Goal: Task Accomplishment & Management: Complete application form

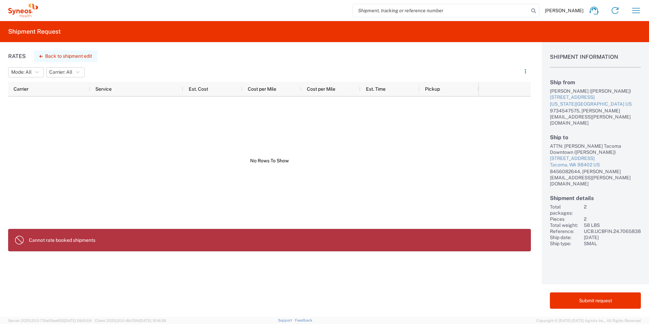
click at [55, 55] on button "Back to shipment edit" at bounding box center [65, 56] width 63 height 12
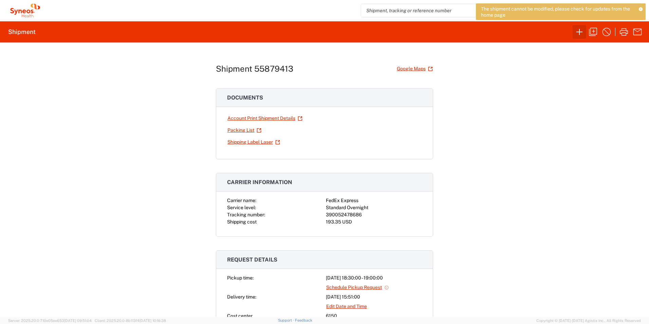
click at [578, 28] on icon "button" at bounding box center [579, 31] width 11 height 11
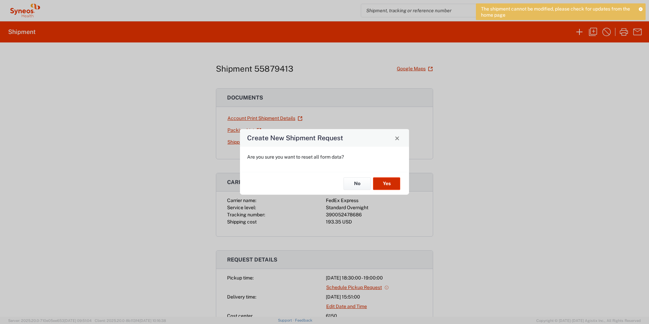
click at [384, 182] on button "Yes" at bounding box center [386, 183] width 27 height 13
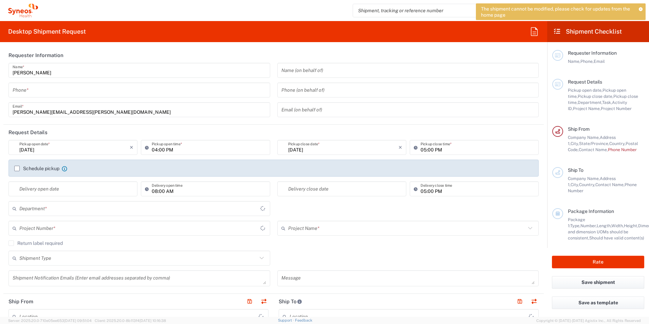
type input "6150"
type input "[US_STATE]"
type input "[GEOGRAPHIC_DATA]"
click at [93, 96] on input "tel" at bounding box center [139, 90] width 253 height 12
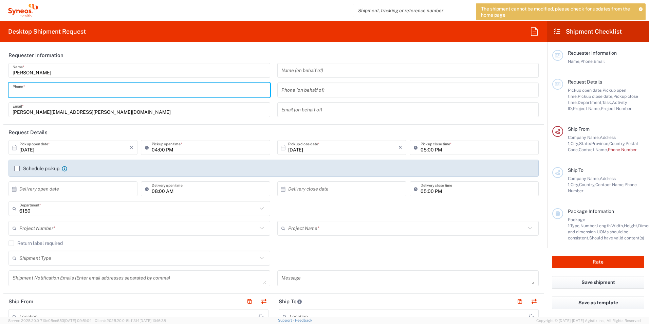
type input "[PERSON_NAME] Communications LLC-[US_STATE] [GEOGRAPHIC_DATA]"
type input "9734547575"
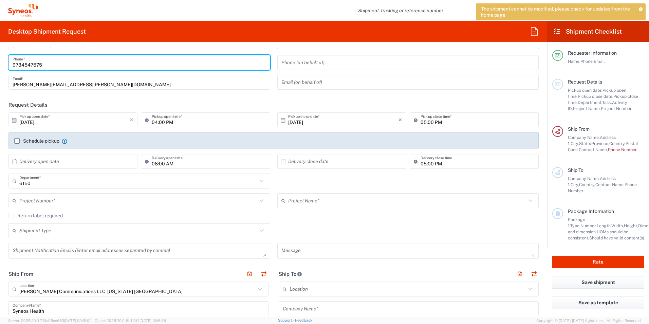
scroll to position [27, 0]
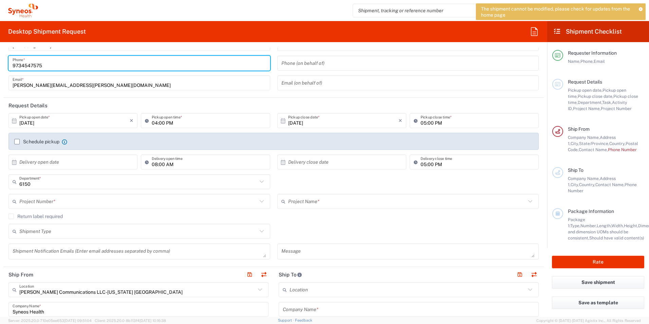
click at [294, 125] on input "[DATE]" at bounding box center [343, 121] width 110 height 12
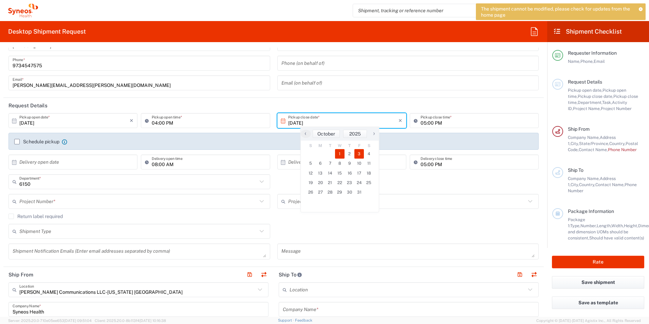
click at [360, 153] on span "3" at bounding box center [359, 153] width 10 height 9
type input "[DATE]"
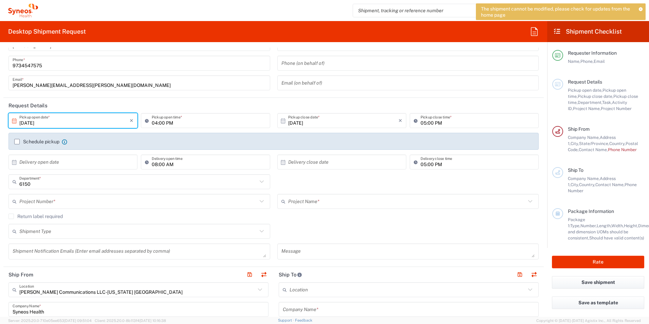
scroll to position [37, 0]
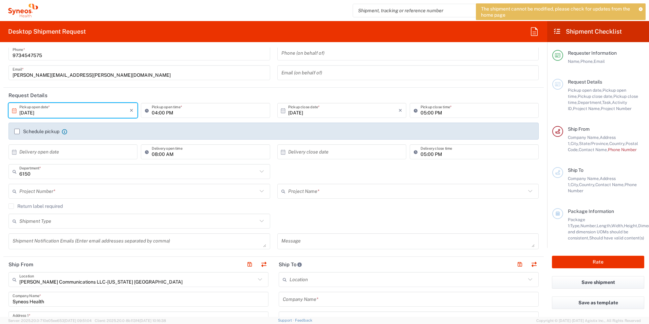
click at [19, 133] on label "Schedule pickup" at bounding box center [36, 131] width 45 height 5
click at [17, 131] on input "Schedule pickup" at bounding box center [17, 131] width 0 height 0
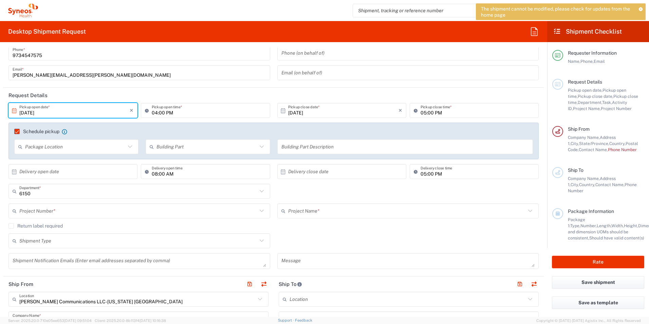
click at [43, 144] on input "text" at bounding box center [75, 147] width 100 height 12
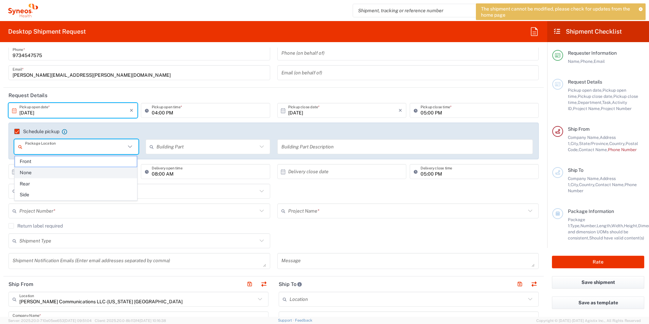
click at [38, 171] on span "None" at bounding box center [76, 172] width 122 height 11
type input "None"
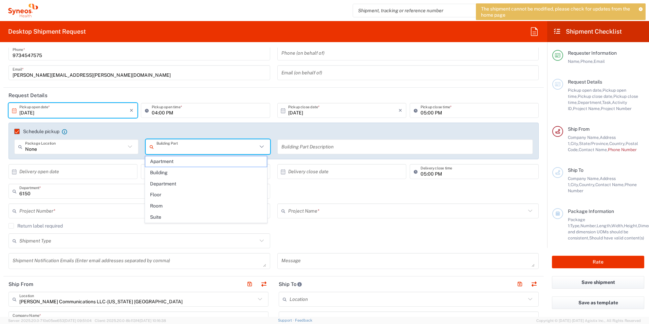
click at [160, 149] on input "text" at bounding box center [206, 147] width 100 height 12
click at [161, 196] on span "Floor" at bounding box center [206, 194] width 122 height 11
type input "Floor"
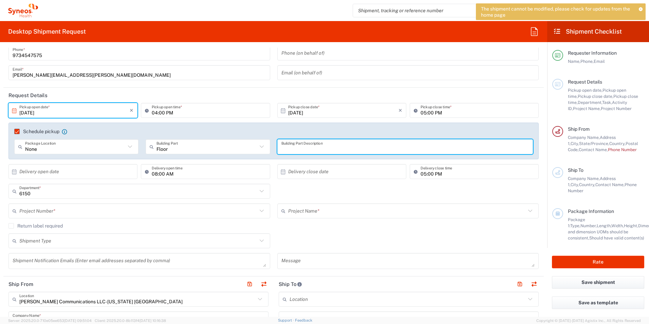
click at [294, 149] on input "text" at bounding box center [405, 147] width 248 height 12
type input "Mail room on 40th floor of [STREET_ADDRESS][PERSON_NAME]"
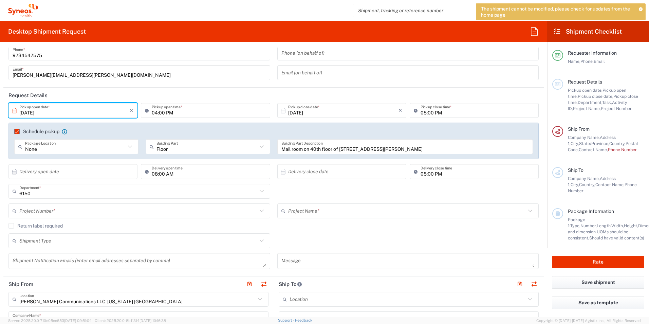
click at [370, 220] on div "Project Name * ([GEOGRAPHIC_DATA]) 3 Clinical Educ-00198 0000092391 BMS - MDO 0…" at bounding box center [407, 213] width 269 height 20
click at [107, 174] on input "text" at bounding box center [74, 172] width 110 height 12
click at [58, 213] on span "6" at bounding box center [55, 213] width 10 height 9
type input "[DATE]"
click at [319, 170] on input "text" at bounding box center [343, 172] width 110 height 12
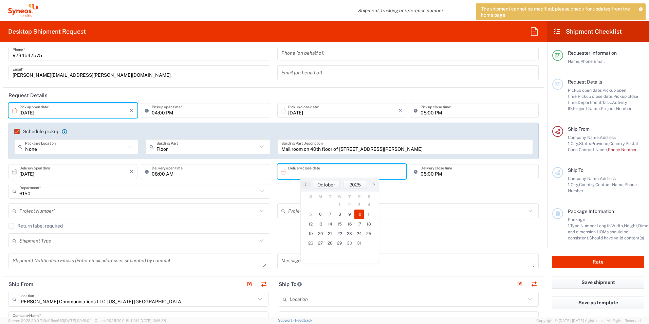
click at [360, 213] on span "10" at bounding box center [359, 213] width 10 height 9
type input "[DATE]"
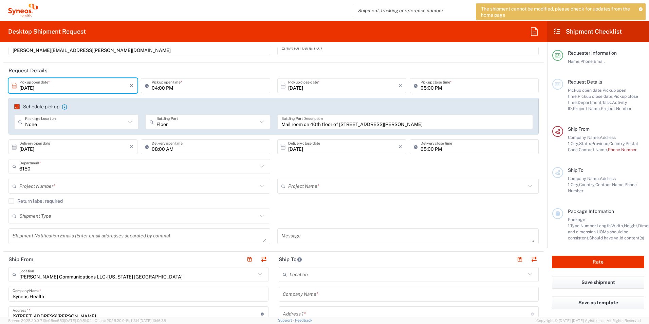
scroll to position [61, 0]
click at [24, 170] on input "6150" at bounding box center [138, 167] width 238 height 12
click at [24, 170] on input "text" at bounding box center [138, 167] width 238 height 12
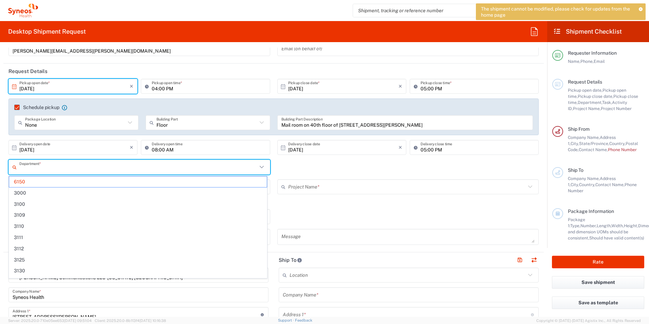
click at [297, 157] on div "[DATE] × Delivery close date Cancel Apply" at bounding box center [341, 150] width 132 height 20
type input "6150"
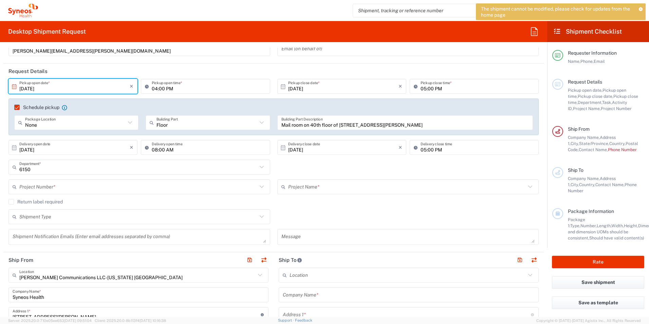
click at [81, 186] on input "text" at bounding box center [138, 187] width 238 height 12
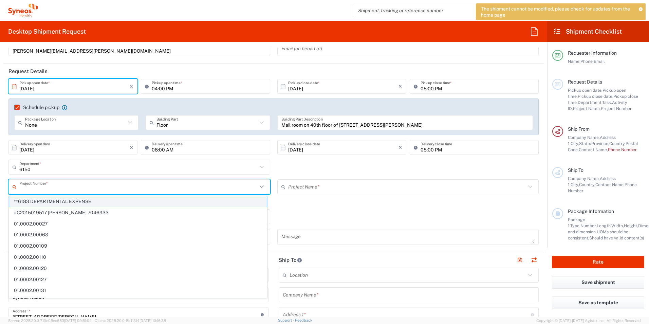
click at [69, 203] on span "**6183 DEPARTMENTAL EXPENSE" at bounding box center [137, 201] width 257 height 11
type input "**6183 DEPARTMENTAL EXPENSE"
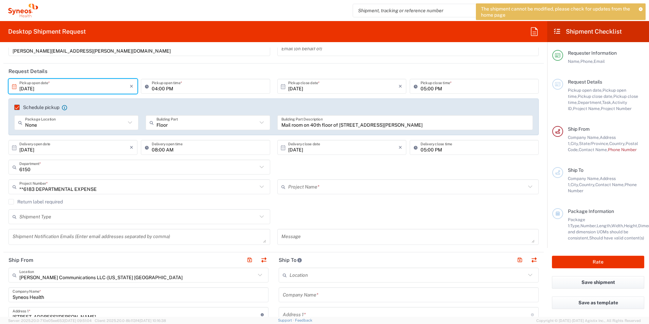
type input "6183"
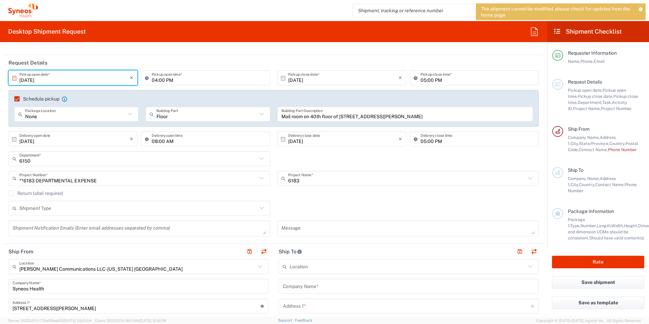
click at [37, 208] on input "text" at bounding box center [138, 208] width 238 height 12
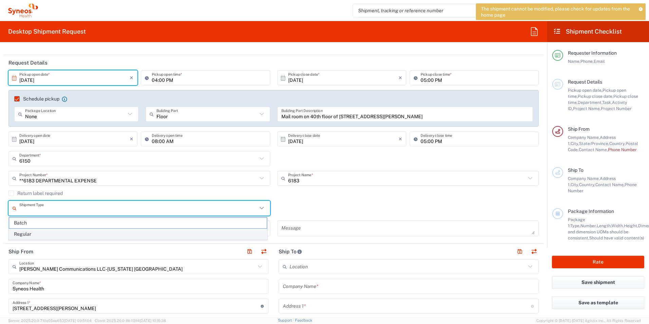
click at [31, 232] on span "Regular" at bounding box center [137, 234] width 257 height 11
type input "Regular"
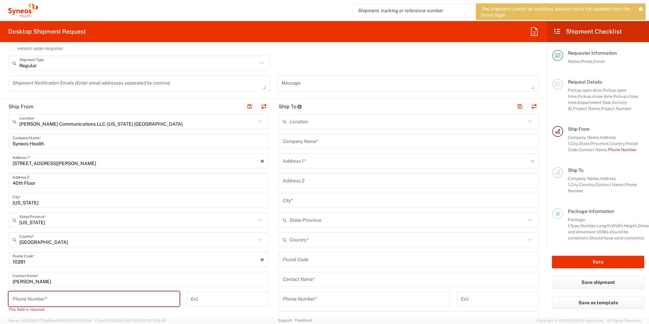
scroll to position [246, 0]
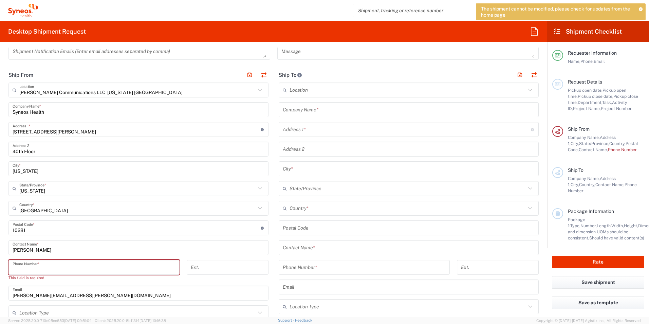
click at [61, 268] on input "tel" at bounding box center [94, 267] width 163 height 12
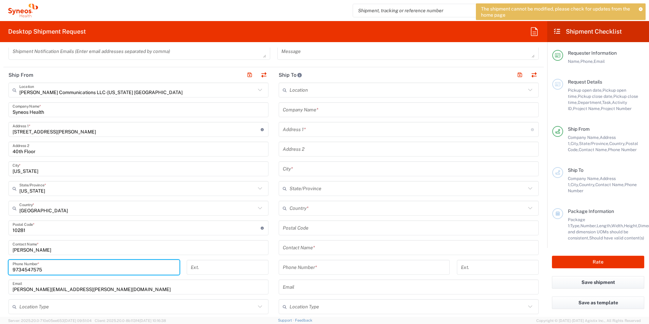
type input "9734547575"
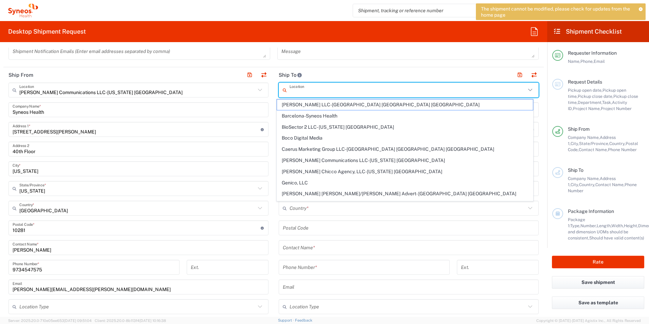
click at [314, 93] on input "text" at bounding box center [407, 90] width 236 height 12
click at [314, 91] on input "text" at bounding box center [407, 90] width 236 height 12
click at [323, 77] on header "Ship To" at bounding box center [408, 74] width 270 height 15
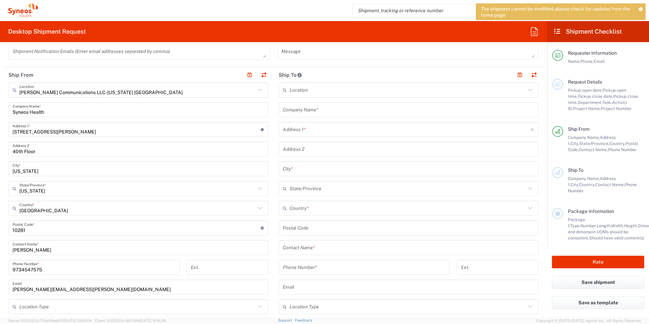
click at [318, 103] on div "Company Name *" at bounding box center [409, 109] width 260 height 15
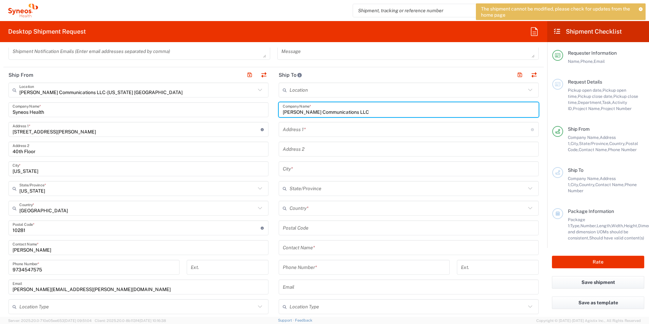
type input "[PERSON_NAME] Communications LLC"
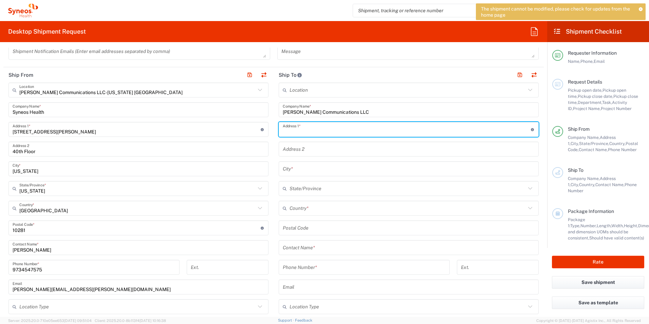
click at [312, 133] on input "text" at bounding box center [407, 129] width 248 height 12
click at [339, 117] on div "Location [PERSON_NAME] LLC-[GEOGRAPHIC_DATA] [GEOGRAPHIC_DATA] [GEOGRAPHIC_DATA…" at bounding box center [409, 224] width 260 height 285
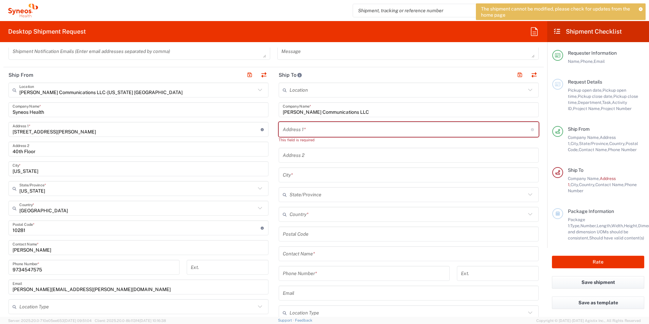
click at [299, 249] on input "text" at bounding box center [409, 254] width 252 height 12
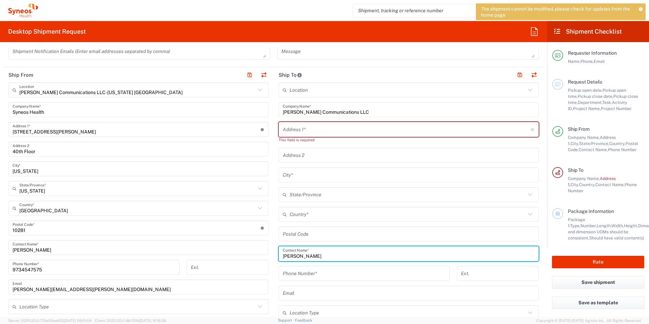
type input "[PERSON_NAME]"
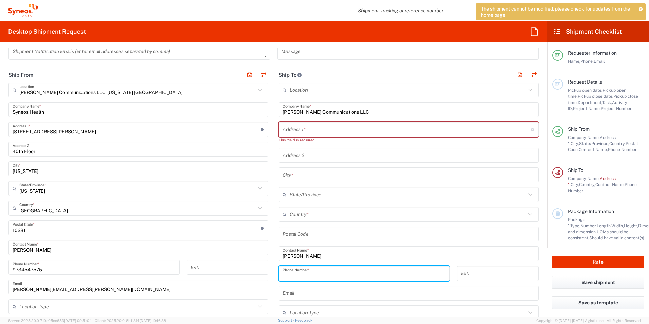
click at [308, 274] on input "tel" at bounding box center [364, 273] width 163 height 12
paste input "[PHONE_NUMBER]"
type input "[PHONE_NUMBER]"
click at [305, 290] on input "text" at bounding box center [409, 293] width 252 height 12
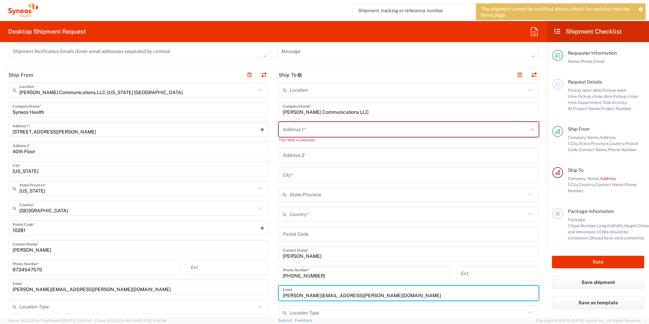
type input "[PERSON_NAME][EMAIL_ADDRESS][PERSON_NAME][DOMAIN_NAME]"
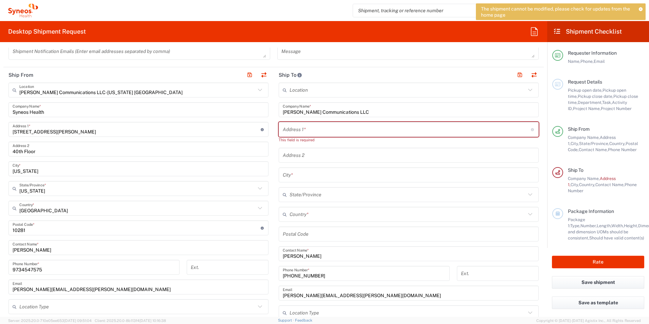
click at [289, 132] on input "text" at bounding box center [407, 129] width 248 height 12
paste input "[STREET_ADDRESS][PERSON_NAME]"
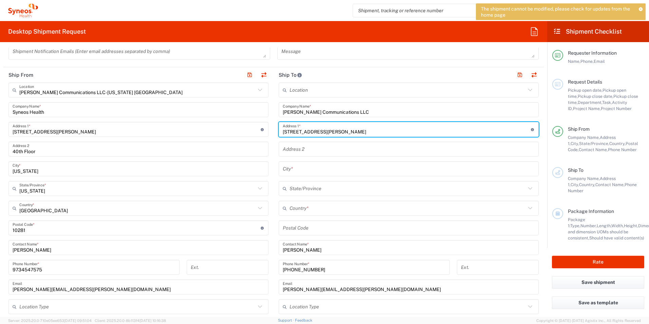
type input "[STREET_ADDRESS][PERSON_NAME]"
click at [294, 171] on input "text" at bounding box center [409, 169] width 252 height 12
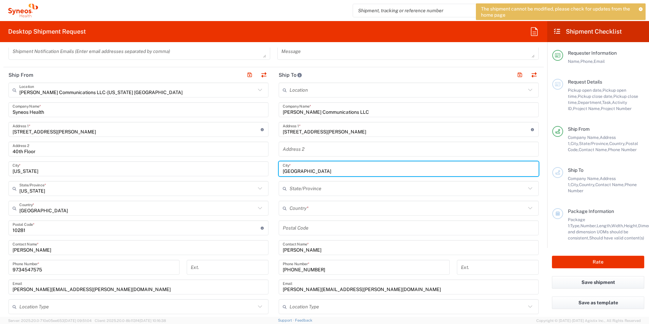
type input "[GEOGRAPHIC_DATA]"
click at [300, 209] on input "text" at bounding box center [407, 208] width 236 height 12
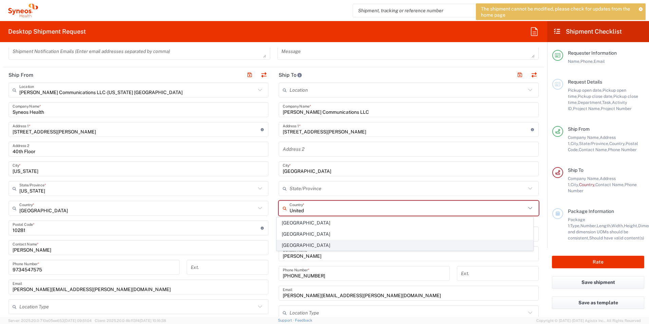
click at [286, 243] on span "[GEOGRAPHIC_DATA]" at bounding box center [405, 245] width 256 height 11
type input "[GEOGRAPHIC_DATA]"
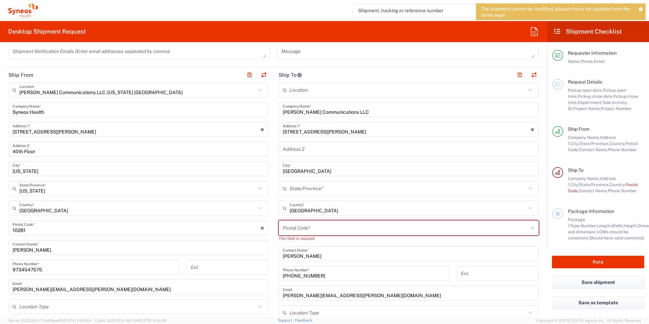
click at [329, 190] on input "text" at bounding box center [407, 189] width 236 height 12
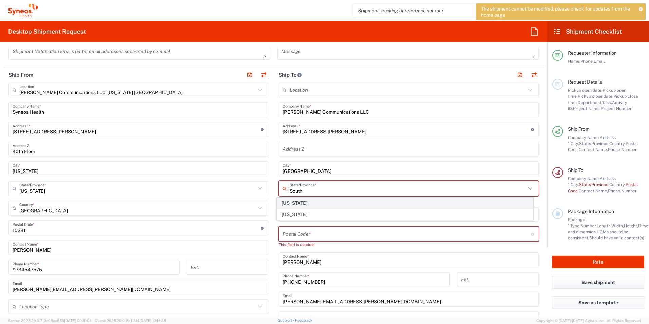
click at [322, 202] on span "[US_STATE]" at bounding box center [405, 203] width 256 height 11
type input "[US_STATE]"
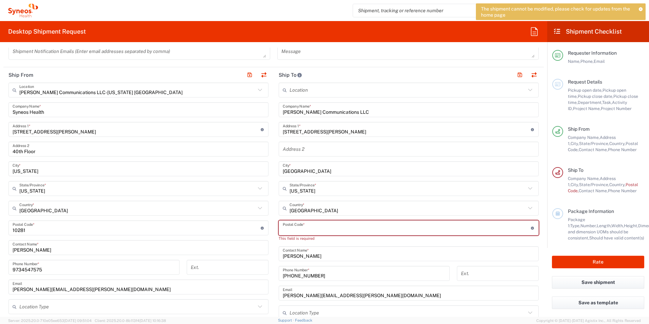
click at [317, 233] on input "undefined" at bounding box center [407, 228] width 248 height 12
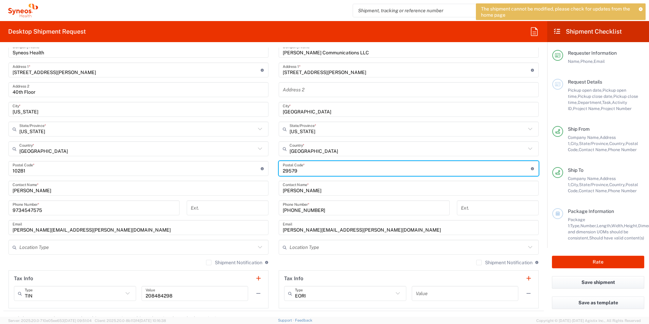
scroll to position [319, 0]
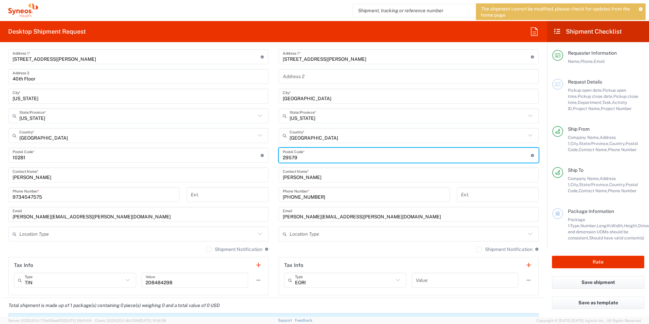
type input "29579"
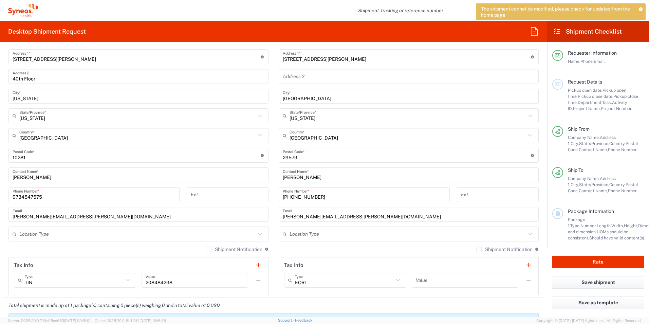
click at [174, 240] on div "Location Type" at bounding box center [138, 233] width 260 height 15
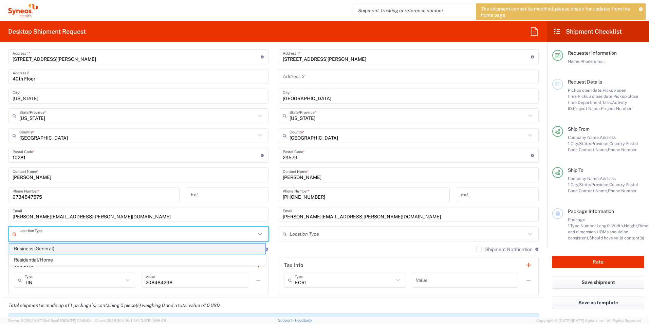
click at [152, 248] on span "Business (General)" at bounding box center [137, 248] width 256 height 11
type input "Business (General)"
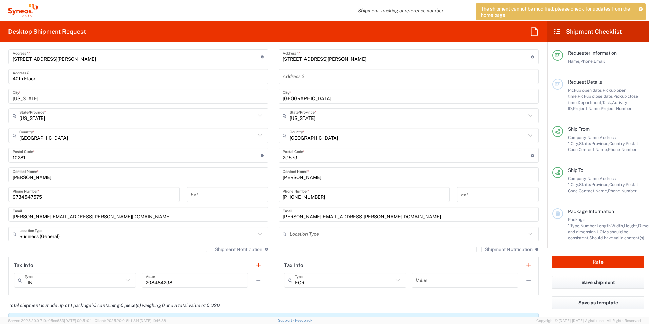
click at [326, 231] on input "text" at bounding box center [407, 234] width 236 height 12
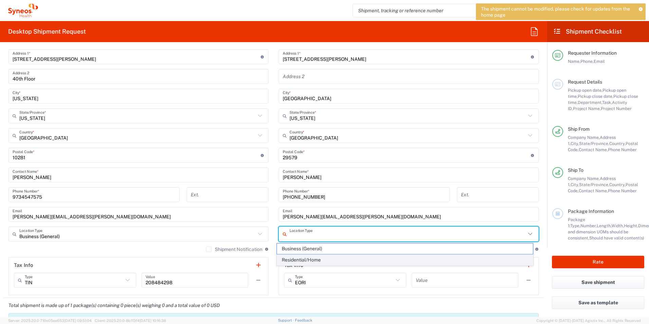
click at [330, 257] on span "Residential/Home" at bounding box center [405, 259] width 256 height 11
type input "Residential/Home"
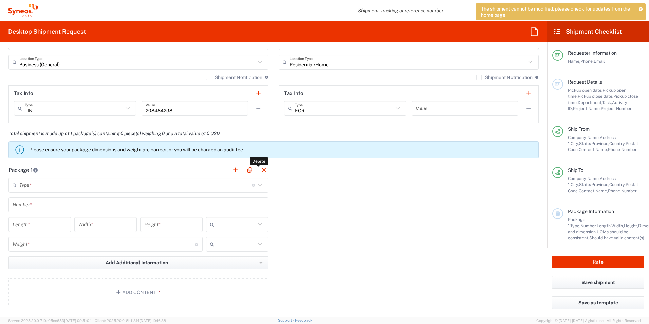
scroll to position [490, 0]
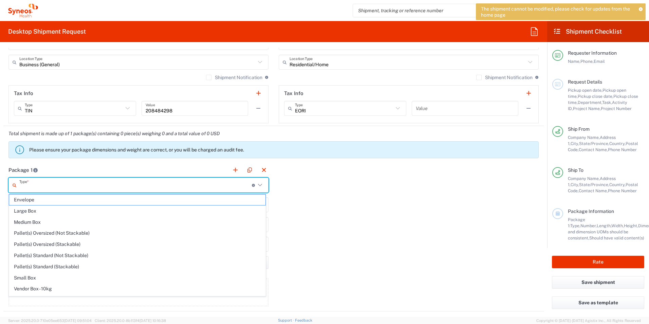
click at [88, 187] on input "text" at bounding box center [135, 185] width 232 height 12
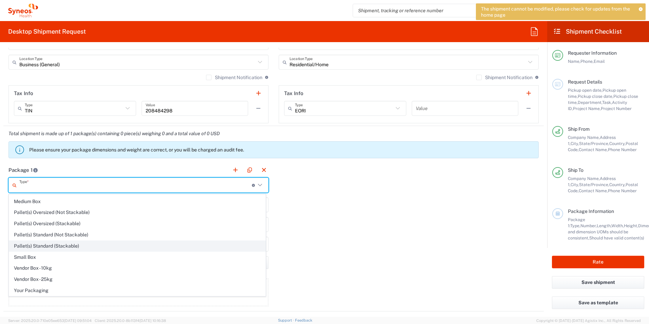
scroll to position [20, 0]
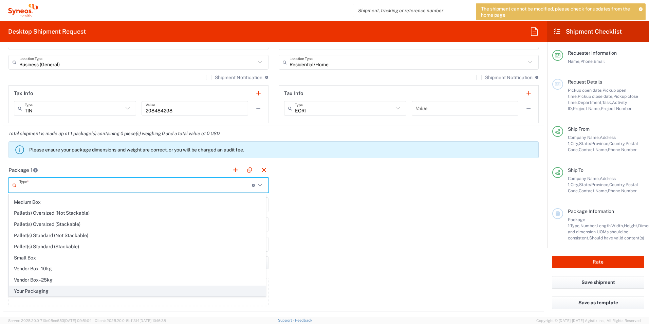
click at [47, 289] on span "Your Packaging" at bounding box center [137, 291] width 256 height 11
type input "Your Packaging"
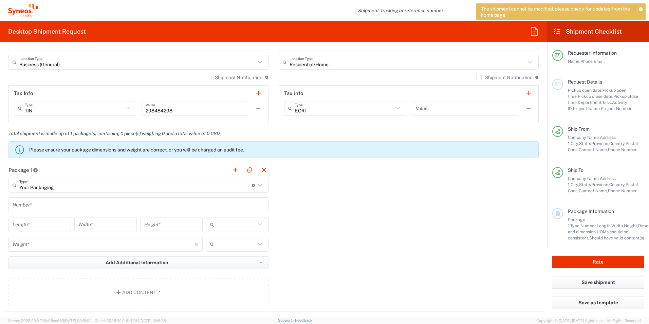
click at [48, 205] on input "text" at bounding box center [139, 205] width 252 height 12
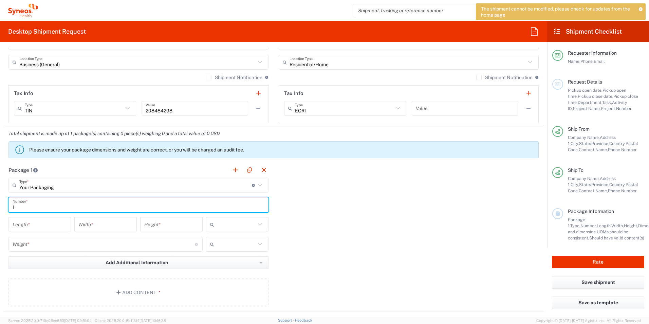
type input "1"
click at [46, 225] on input "number" at bounding box center [40, 224] width 54 height 12
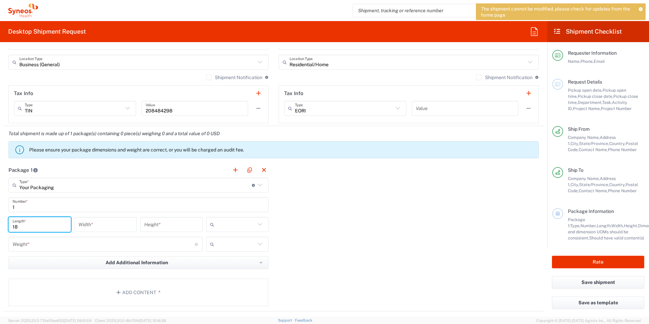
type input "18"
click at [83, 224] on input "number" at bounding box center [105, 224] width 54 height 12
type input "12"
click at [167, 226] on input "number" at bounding box center [171, 224] width 54 height 12
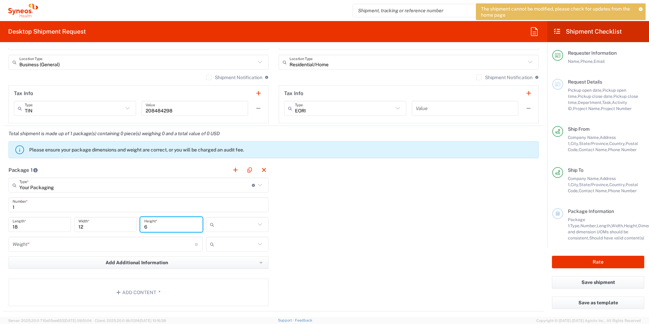
type input "6"
click at [107, 246] on input "number" at bounding box center [104, 244] width 182 height 12
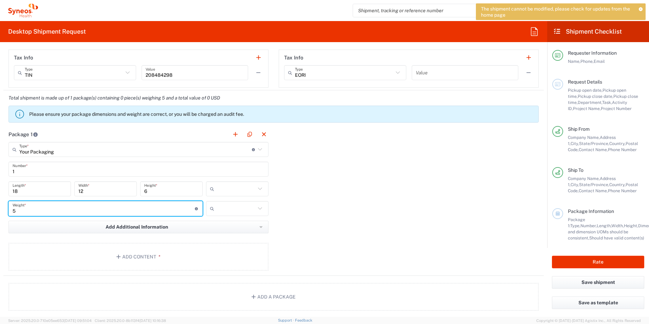
scroll to position [526, 0]
type input "5"
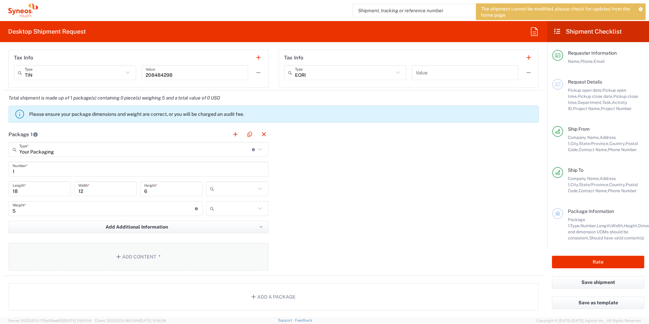
click at [209, 259] on button "Add Content *" at bounding box center [138, 257] width 260 height 28
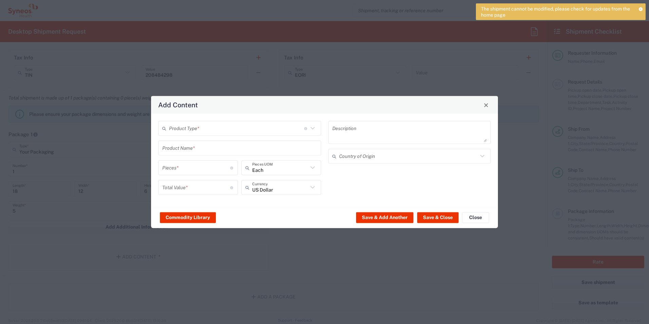
click at [194, 131] on input "text" at bounding box center [236, 128] width 135 height 12
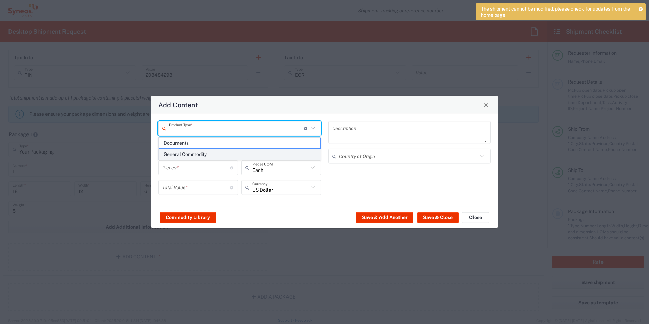
click at [195, 153] on span "General Commodity" at bounding box center [239, 154] width 161 height 11
type input "General Commodity"
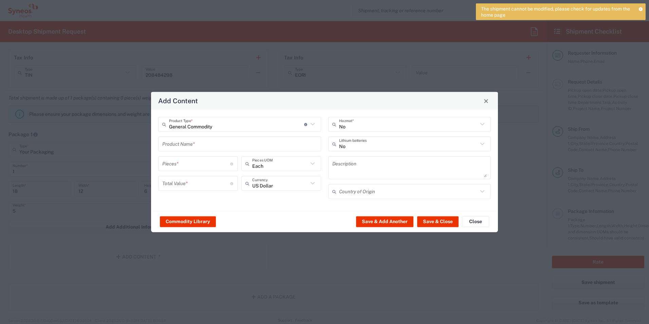
click at [186, 147] on input "text" at bounding box center [239, 144] width 155 height 12
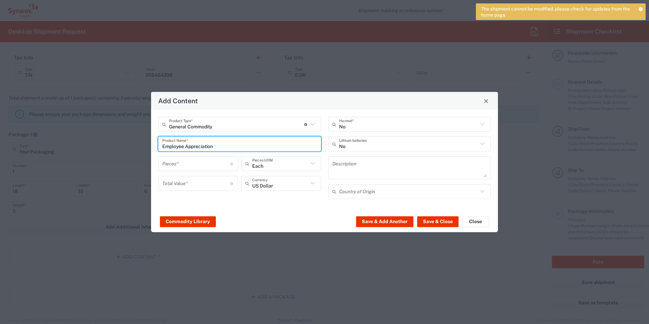
type input "Employee Appreciation"
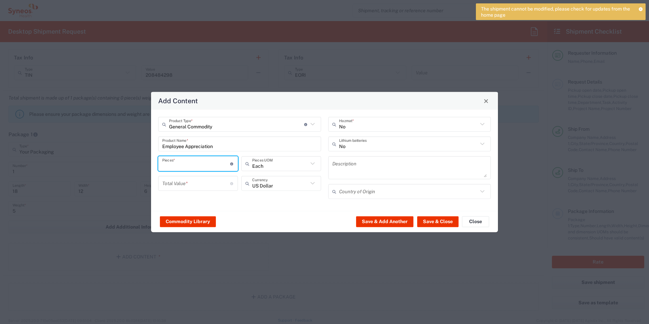
click at [186, 165] on input "number" at bounding box center [196, 163] width 68 height 12
type input "1"
click at [187, 183] on input "number" at bounding box center [196, 183] width 68 height 12
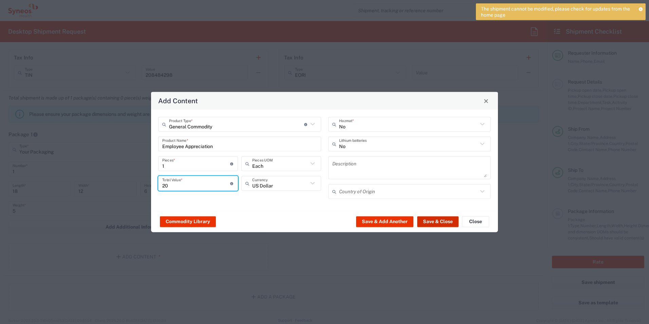
type input "20"
click at [439, 219] on button "Save & Close" at bounding box center [437, 221] width 41 height 11
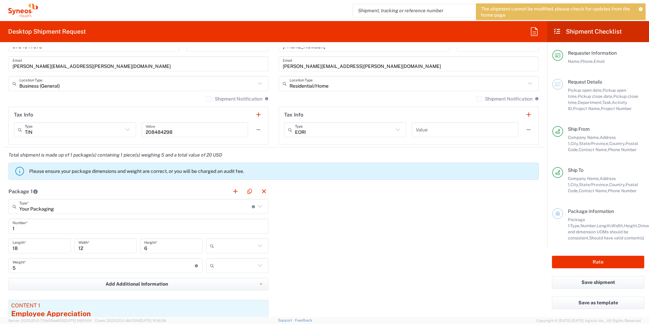
scroll to position [353, 0]
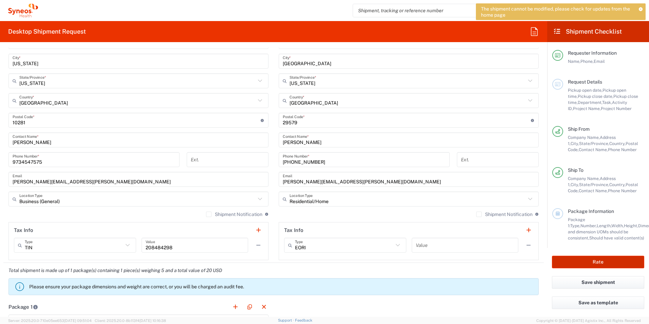
click at [588, 262] on button "Rate" at bounding box center [598, 261] width 92 height 13
type input "**6183 DEPARTMENTAL EXPENSE"
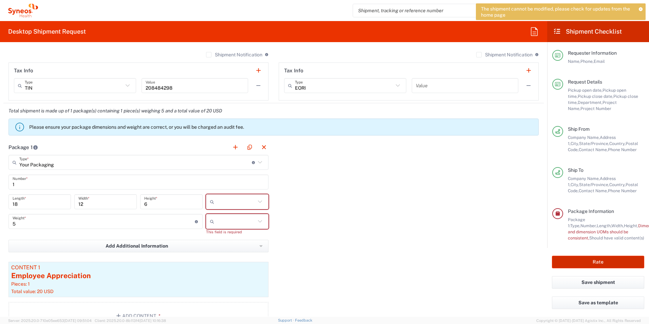
scroll to position [513, 0]
click at [246, 200] on input "text" at bounding box center [236, 201] width 39 height 11
click at [230, 240] on span "in" at bounding box center [235, 238] width 60 height 11
type input "in"
click at [232, 221] on input "text" at bounding box center [236, 220] width 39 height 11
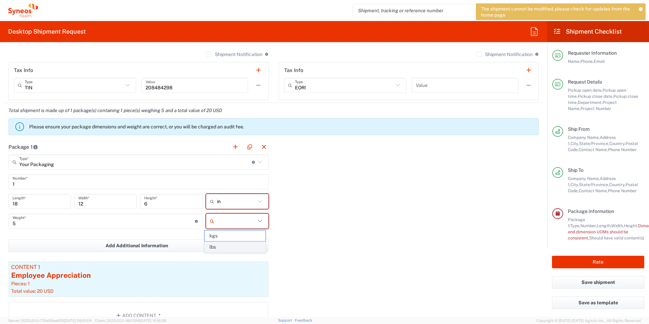
click at [231, 247] on span "lbs" at bounding box center [235, 247] width 60 height 11
type input "lbs"
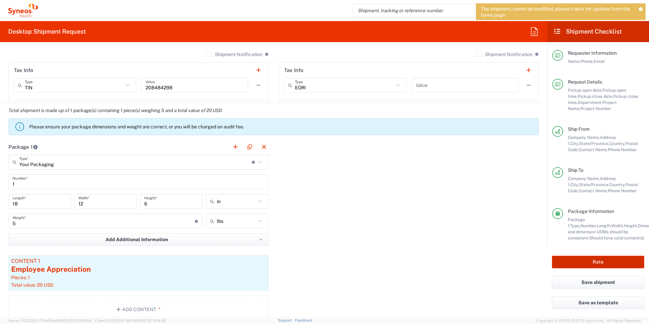
click at [580, 258] on button "Rate" at bounding box center [598, 261] width 92 height 13
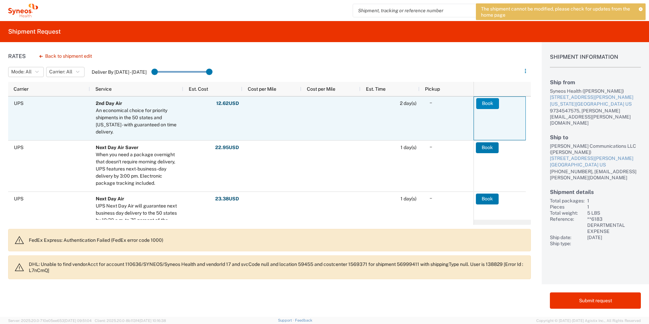
click at [484, 105] on button "Book" at bounding box center [487, 103] width 23 height 11
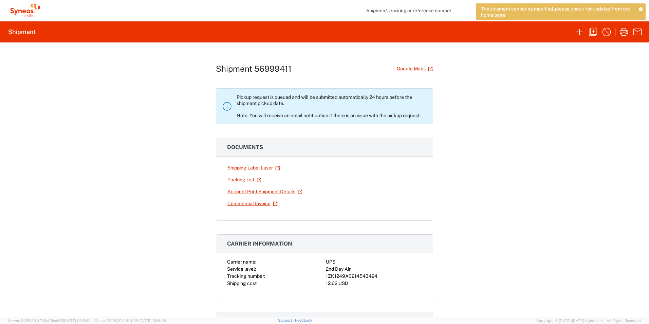
click at [502, 94] on div "Shipment 56999411 Google Maps Pickup request is queued and will be submitted au…" at bounding box center [324, 179] width 649 height 274
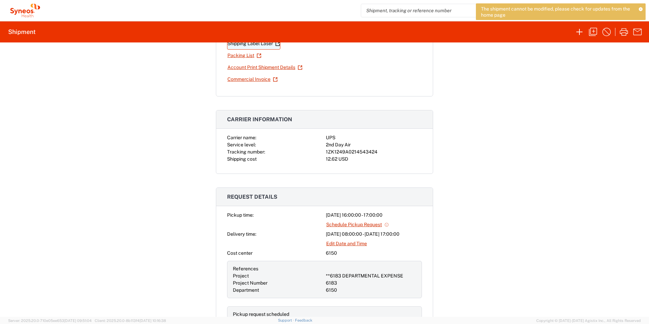
scroll to position [124, 0]
click at [334, 243] on link "Edit Date and Time" at bounding box center [346, 244] width 41 height 12
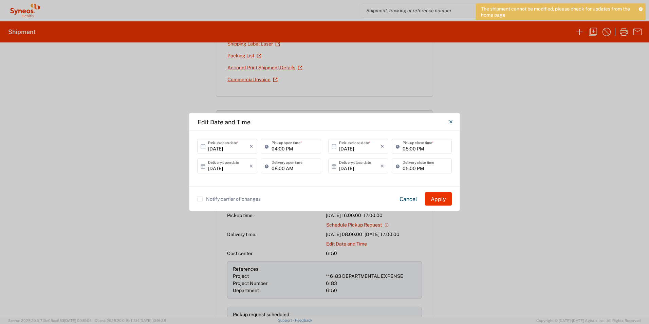
click at [220, 148] on input "[DATE]" at bounding box center [228, 146] width 41 height 12
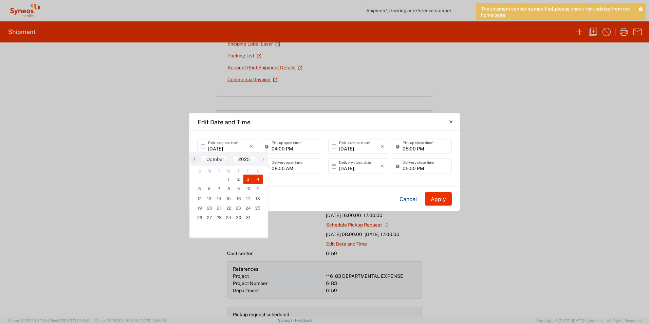
click at [262, 180] on span "4" at bounding box center [258, 178] width 10 height 9
type input "[DATE]"
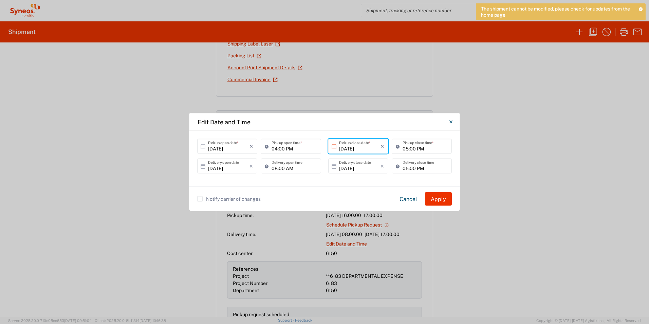
click at [278, 149] on input "04:00 PM" at bounding box center [293, 146] width 45 height 12
click at [226, 148] on input "[DATE]" at bounding box center [228, 146] width 41 height 12
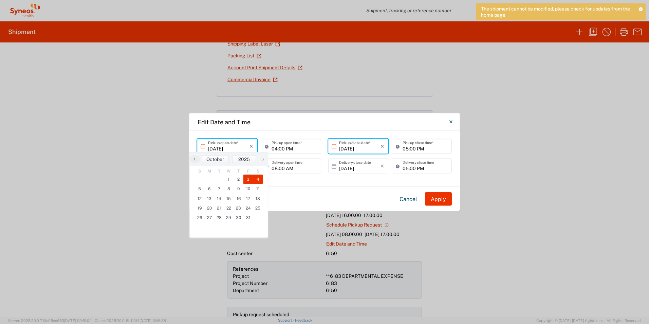
click at [245, 179] on span "3" at bounding box center [248, 178] width 10 height 9
type input "[DATE]"
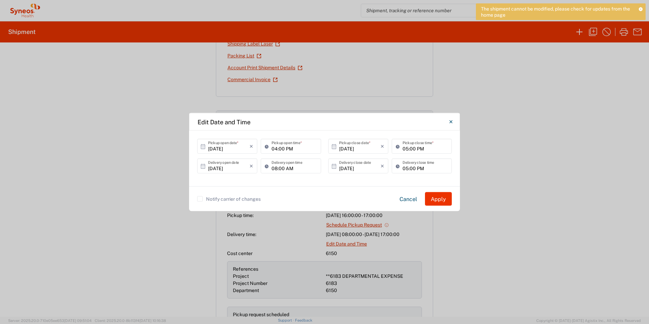
click at [269, 151] on icon at bounding box center [268, 146] width 7 height 11
type input "8:00"
click at [305, 179] on div "[DATE] × Pickup open date * Cancel Apply Pickup open time * [DATE] × Pickup clo…" at bounding box center [324, 159] width 271 height 56
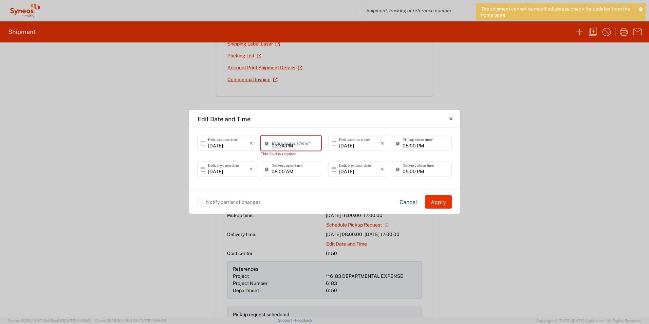
click at [286, 138] on input "03:34 PM" at bounding box center [293, 143] width 45 height 12
type input "[TECHNICAL_ID] PM"
click at [296, 152] on div "This field is required" at bounding box center [291, 154] width 60 height 6
click at [291, 147] on input "03:34 PM" at bounding box center [293, 143] width 45 height 12
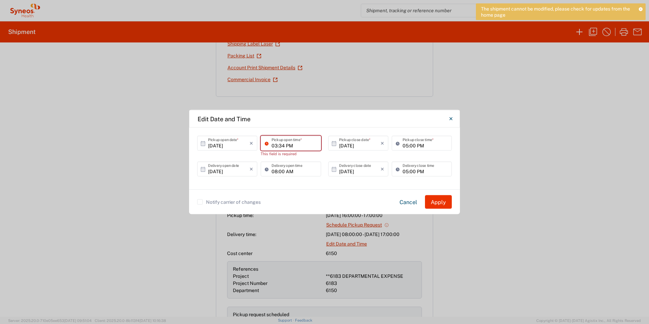
click at [291, 147] on input "03:34 PM" at bounding box center [293, 143] width 45 height 12
type input "0"
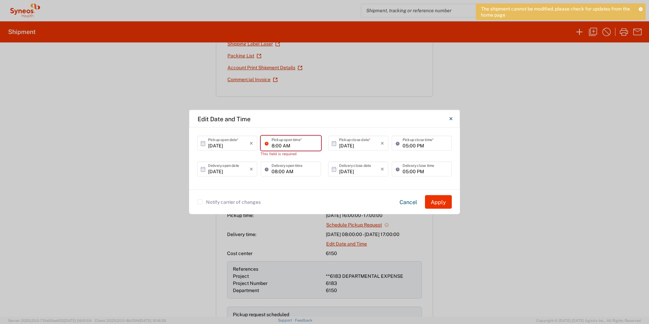
type input "08:00 AM"
click at [294, 179] on div "[DATE] × Pickup open date * Cancel Apply 08:00 AM Pickup open time * This field…" at bounding box center [324, 159] width 271 height 62
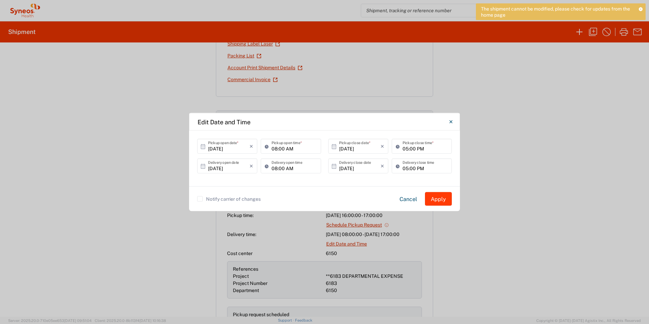
click at [441, 197] on button "Apply" at bounding box center [438, 199] width 27 height 14
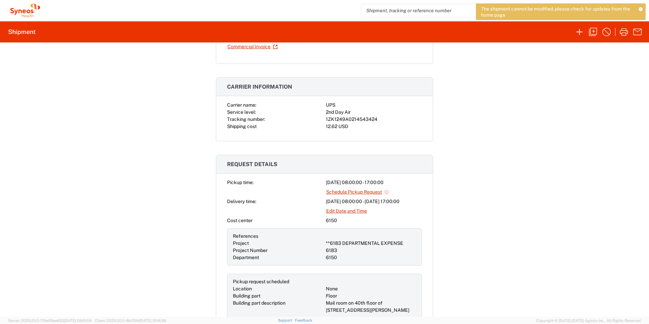
scroll to position [156, 0]
click at [372, 192] on link "Schedule Pickup Request" at bounding box center [357, 192] width 63 height 12
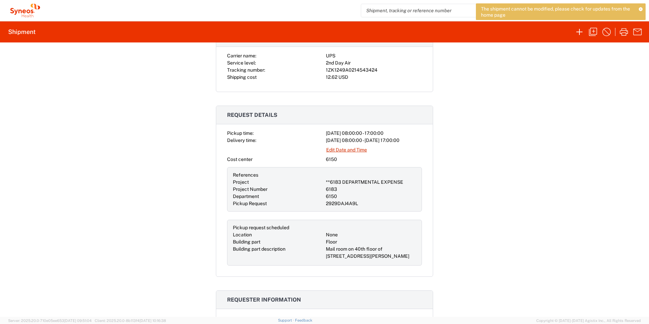
click at [640, 9] on icon at bounding box center [640, 9] width 4 height 4
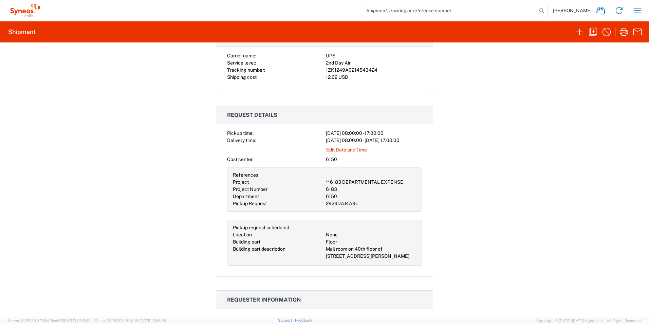
click at [16, 8] on icon at bounding box center [25, 11] width 34 height 14
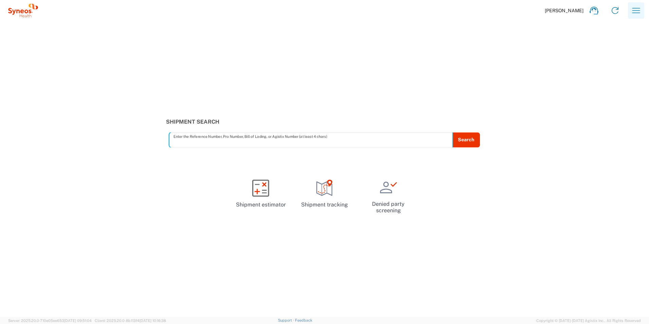
click at [632, 9] on icon "button" at bounding box center [635, 10] width 11 height 11
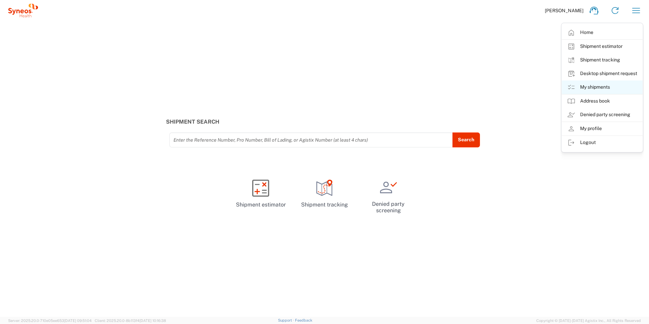
click at [593, 87] on link "My shipments" at bounding box center [601, 87] width 81 height 14
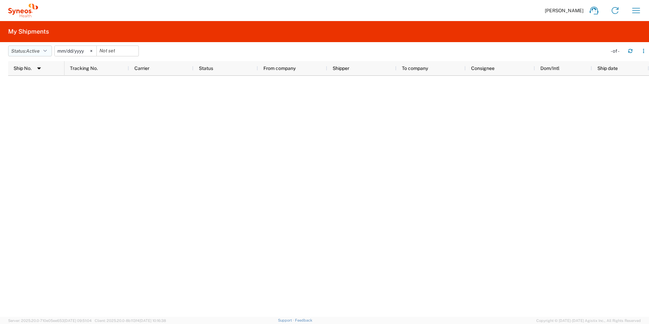
click at [38, 47] on button "Status: Active" at bounding box center [30, 50] width 44 height 11
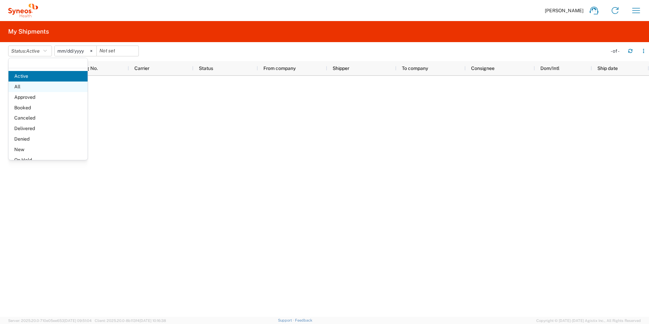
click at [39, 85] on span "All" at bounding box center [47, 86] width 79 height 11
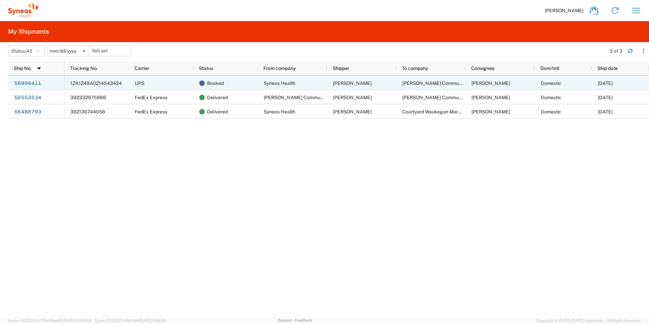
click at [111, 84] on span "1ZK1249A0214543424" at bounding box center [96, 82] width 52 height 5
click at [107, 84] on span "1ZK1249A0214543424" at bounding box center [96, 82] width 52 height 5
click at [34, 82] on link "56999411" at bounding box center [28, 83] width 28 height 11
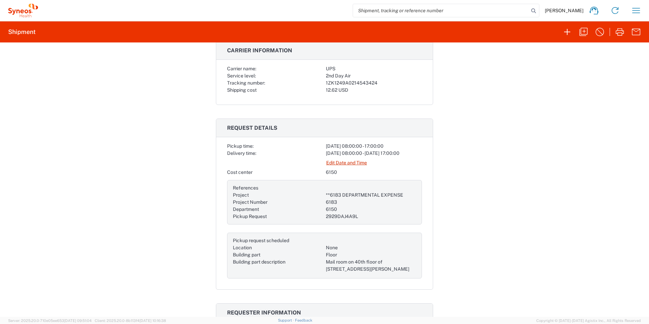
scroll to position [144, 0]
